Goal: Check status

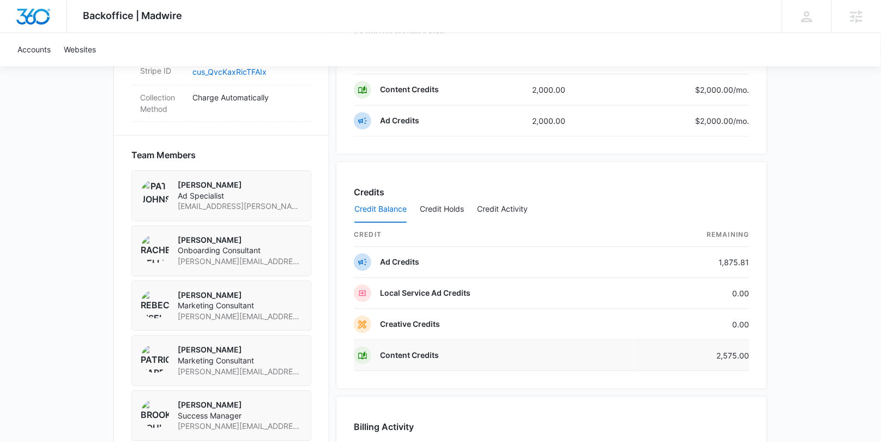
scroll to position [585, 0]
